Goal: Transaction & Acquisition: Purchase product/service

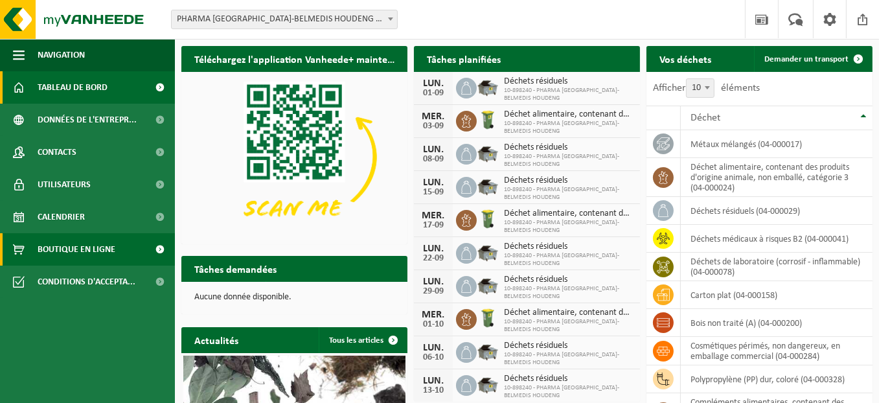
click at [107, 256] on span "Boutique en ligne" at bounding box center [77, 249] width 78 height 32
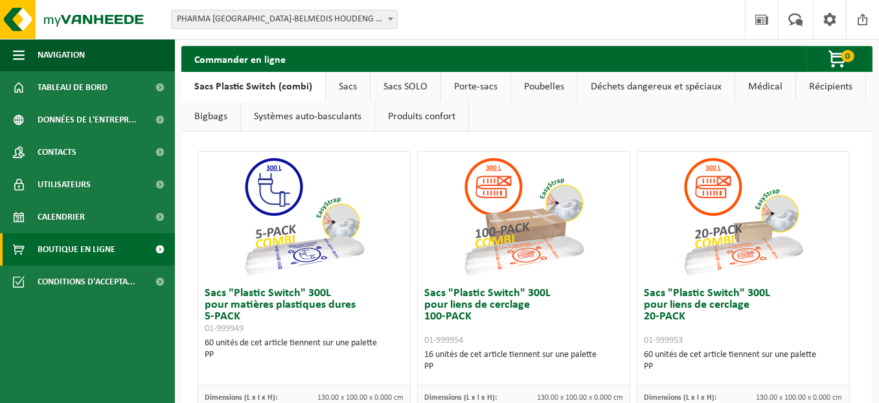
click at [339, 81] on link "Sacs" at bounding box center [348, 87] width 44 height 30
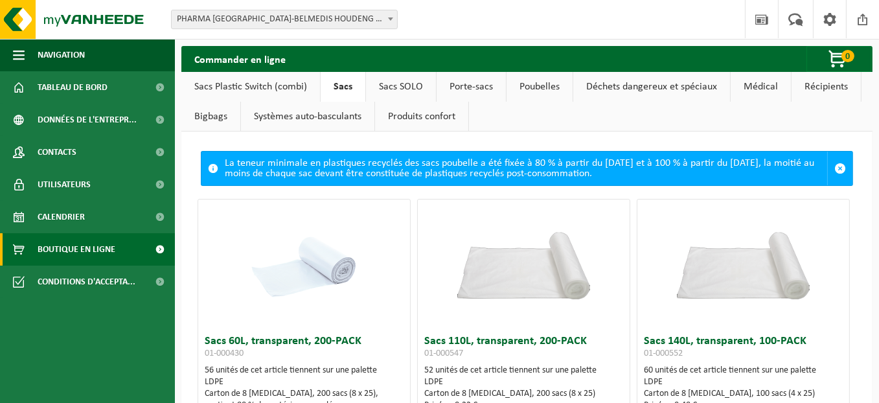
click at [540, 80] on link "Poubelles" at bounding box center [539, 87] width 66 height 30
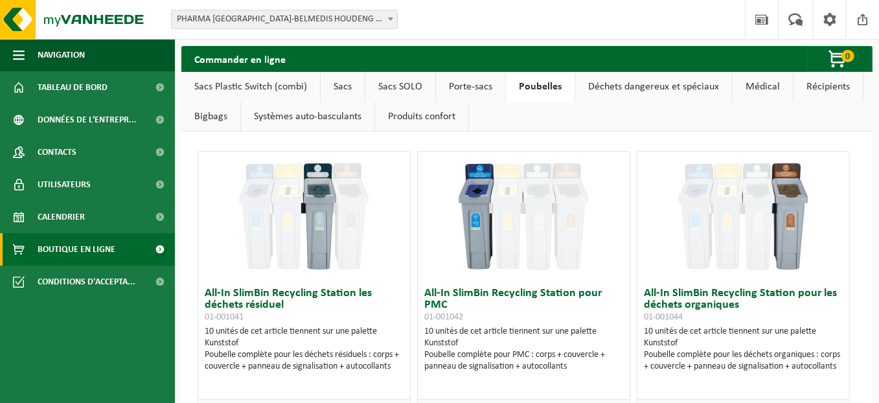
click at [340, 94] on link "Sacs" at bounding box center [343, 87] width 44 height 30
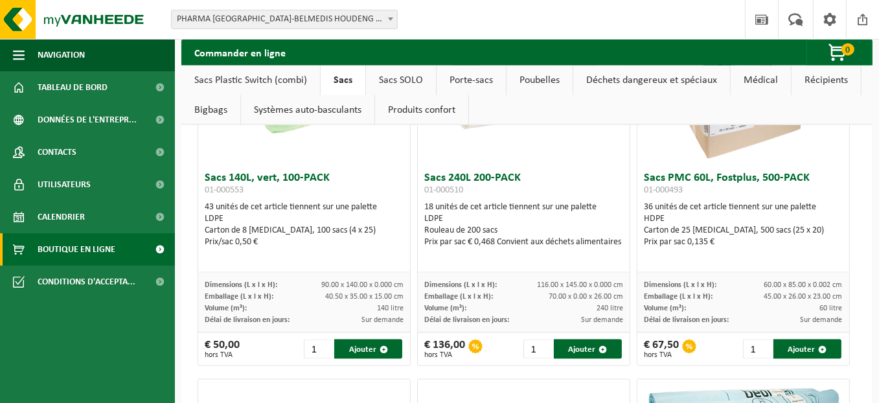
scroll to position [2202, 0]
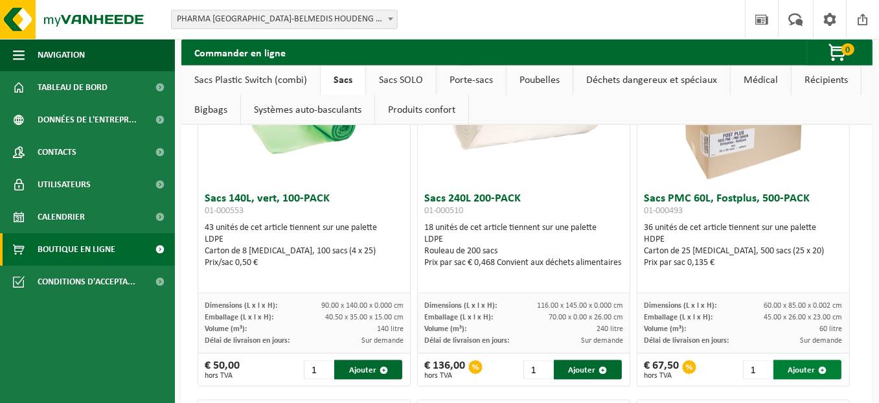
click at [818, 368] on span "button" at bounding box center [822, 370] width 8 height 8
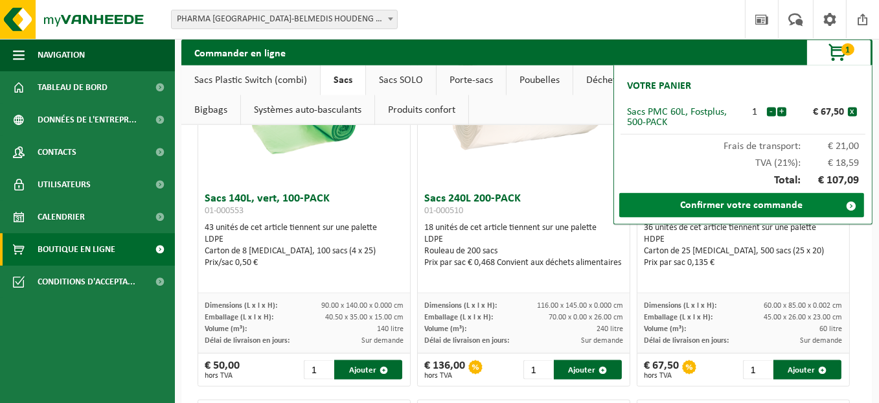
click at [773, 206] on link "Confirmer votre commande" at bounding box center [741, 205] width 245 height 25
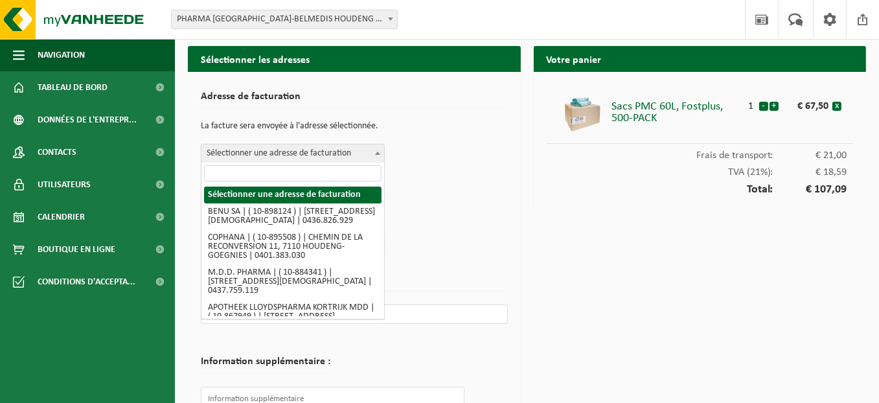
click at [341, 144] on span "Sélectionner une adresse de facturation" at bounding box center [292, 153] width 183 height 18
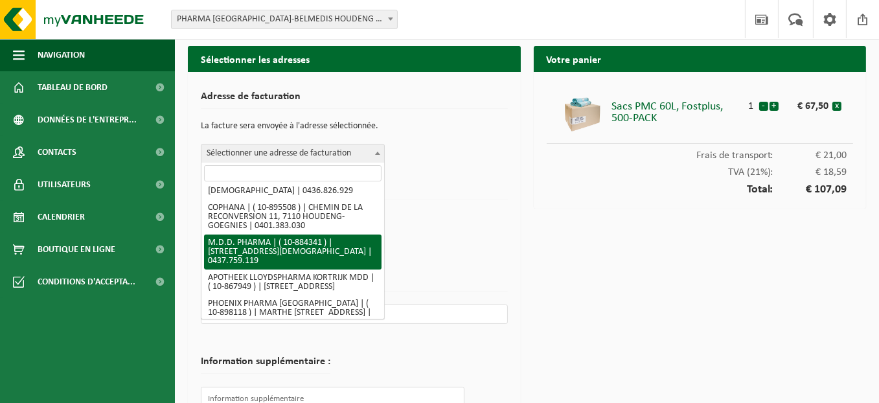
scroll to position [43, 0]
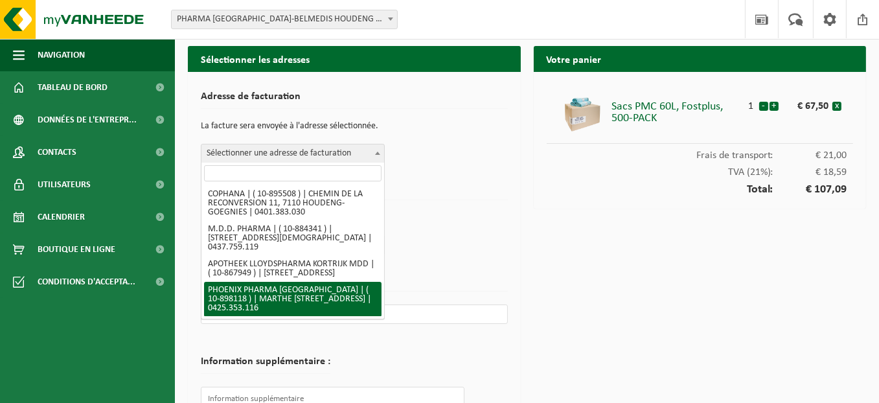
select select "117982"
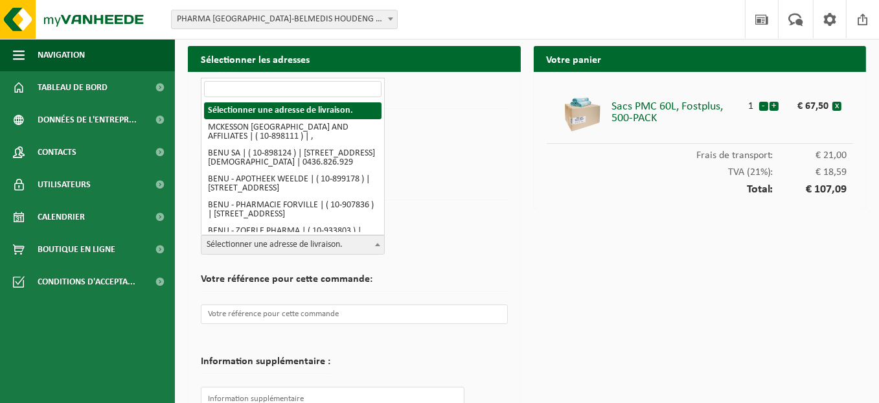
click at [291, 247] on span "Sélectionner une adresse de livraison." at bounding box center [292, 245] width 183 height 18
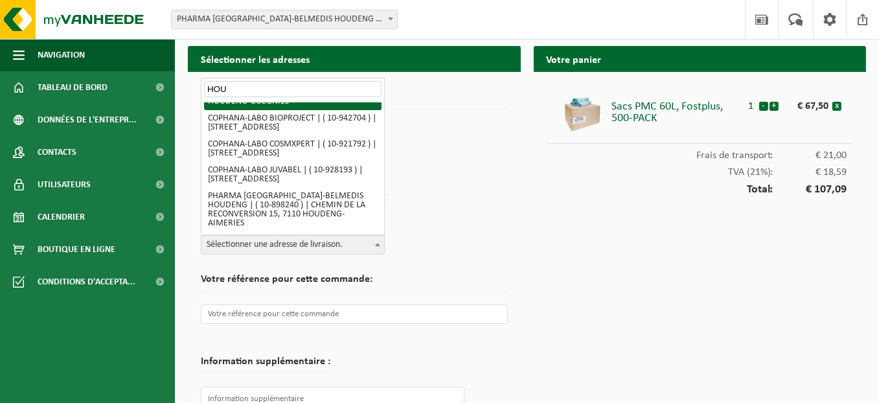
scroll to position [1269, 0]
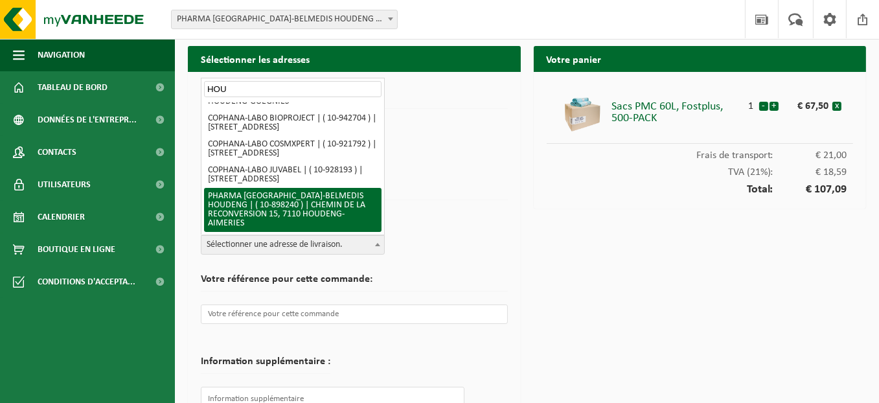
type input "HOU"
select select "118058"
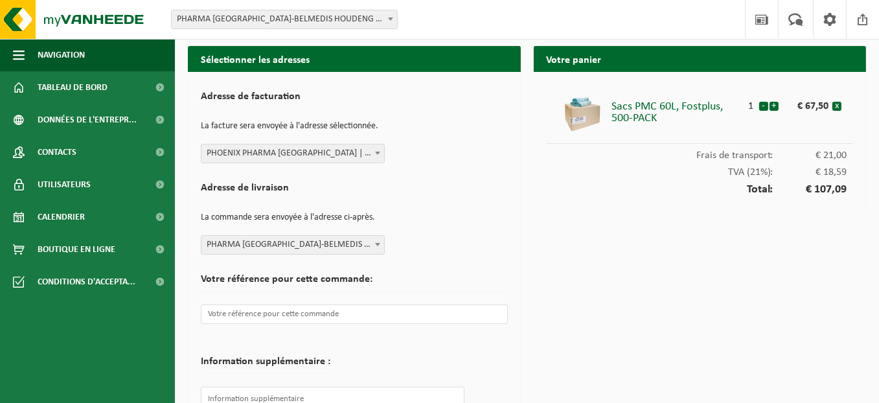
click at [505, 256] on form "Adresse de facturation La facture sera envoyée à l'adresse sélectionnée. Sélect…" at bounding box center [354, 271] width 307 height 373
click at [256, 312] on input "text" at bounding box center [354, 313] width 307 height 19
type input "i"
type input "IRIS"
